Goal: Task Accomplishment & Management: Manage account settings

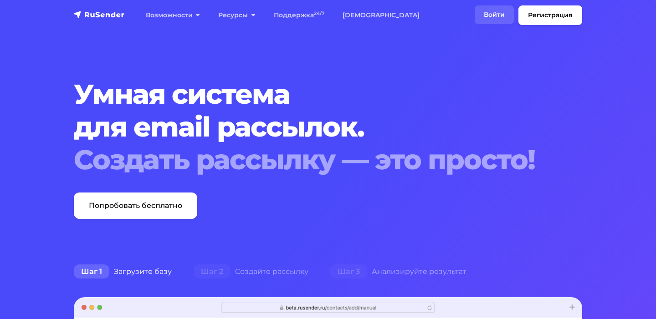
click at [492, 13] on link "Войти" at bounding box center [494, 14] width 39 height 19
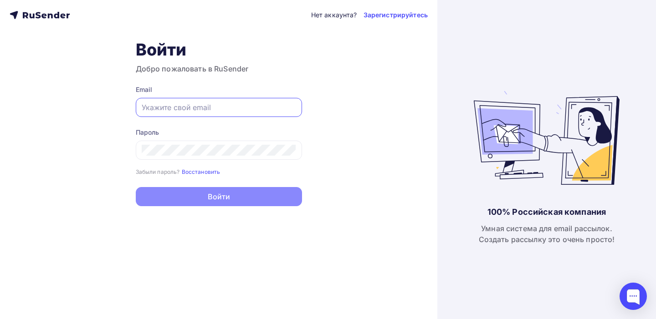
click at [257, 109] on input "text" at bounding box center [219, 107] width 154 height 11
click at [342, 118] on div "Нет аккаунта? Зарегистрируйтесь Войти Добро пожаловать в RuSender Email Пароль …" at bounding box center [218, 159] width 437 height 319
click at [223, 107] on input "text" at bounding box center [219, 107] width 154 height 11
click at [243, 112] on input "text" at bounding box center [219, 107] width 154 height 11
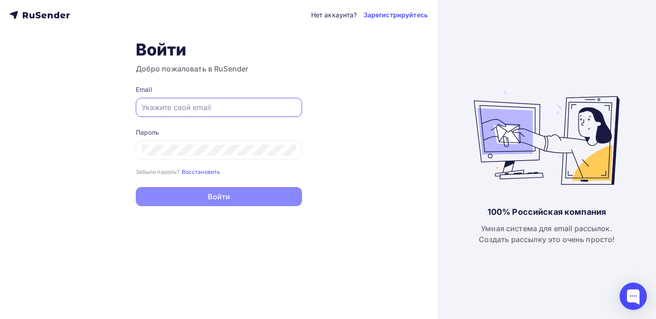
paste input "[EMAIL_ADDRESS][DOMAIN_NAME]"
type input "[EMAIL_ADDRESS][DOMAIN_NAME]"
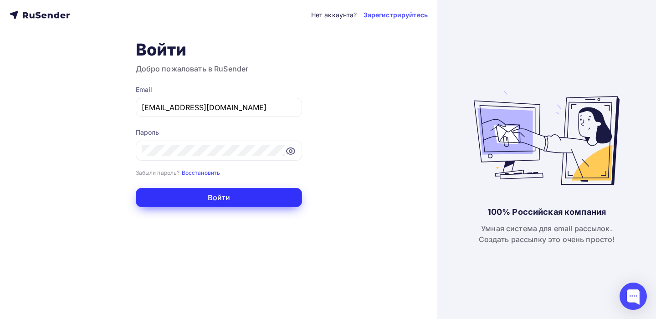
click at [186, 193] on button "Войти" at bounding box center [219, 197] width 166 height 19
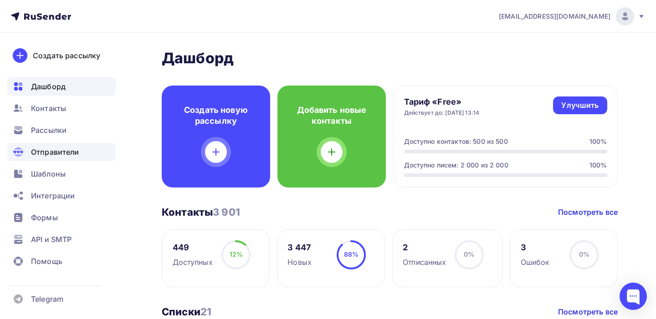
click at [63, 150] on span "Отправители" at bounding box center [55, 152] width 48 height 11
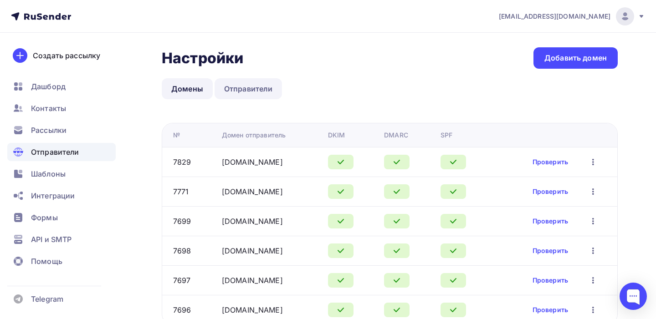
click at [241, 88] on link "Отправители" at bounding box center [249, 88] width 68 height 21
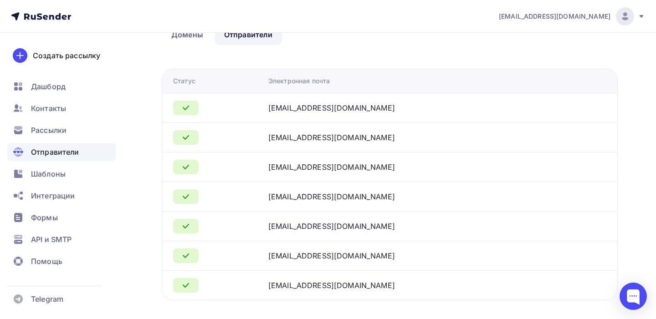
scroll to position [72, 0]
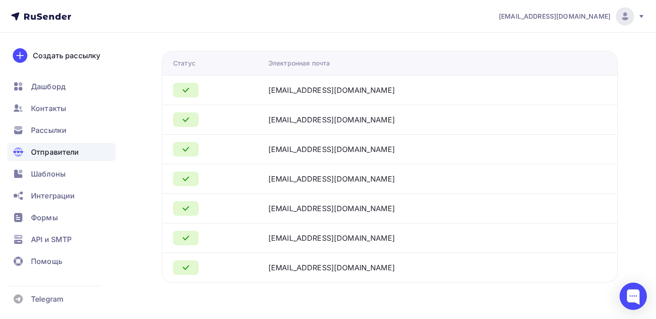
drag, startPoint x: 283, startPoint y: 209, endPoint x: 390, endPoint y: 210, distance: 107.1
click at [390, 210] on td "[EMAIL_ADDRESS][DOMAIN_NAME]" at bounding box center [417, 209] width 305 height 30
copy div "[EMAIL_ADDRESS][DOMAIN_NAME]"
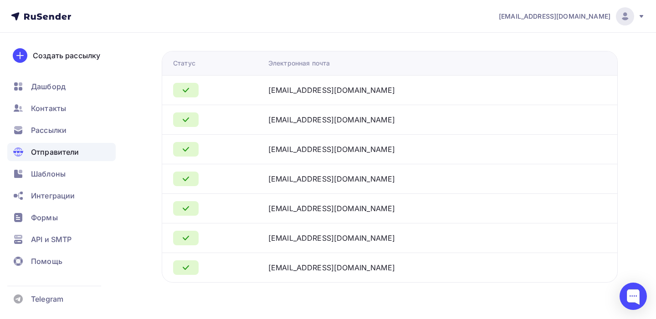
copy div "[EMAIL_ADDRESS][DOMAIN_NAME]"
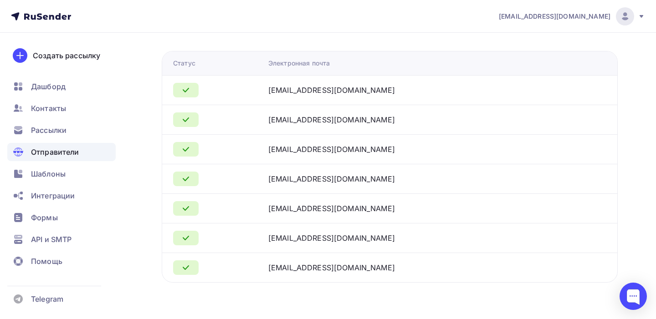
copy div "[EMAIL_ADDRESS][DOMAIN_NAME]"
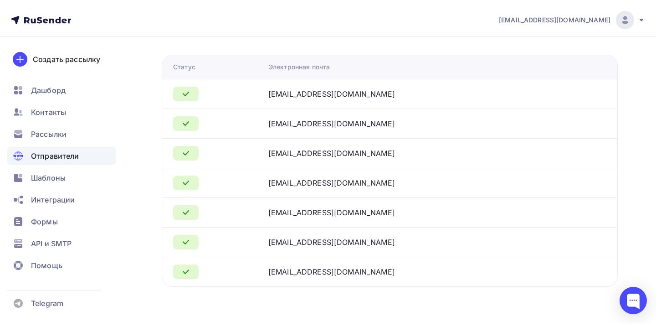
scroll to position [65, 0]
